Goal: Register for event/course

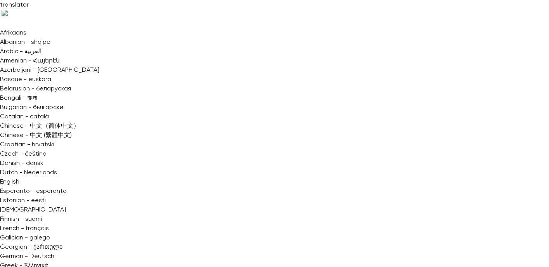
drag, startPoint x: 243, startPoint y: 152, endPoint x: 118, endPoint y: 147, distance: 125.0
copy p "**********"
